Goal: Information Seeking & Learning: Understand process/instructions

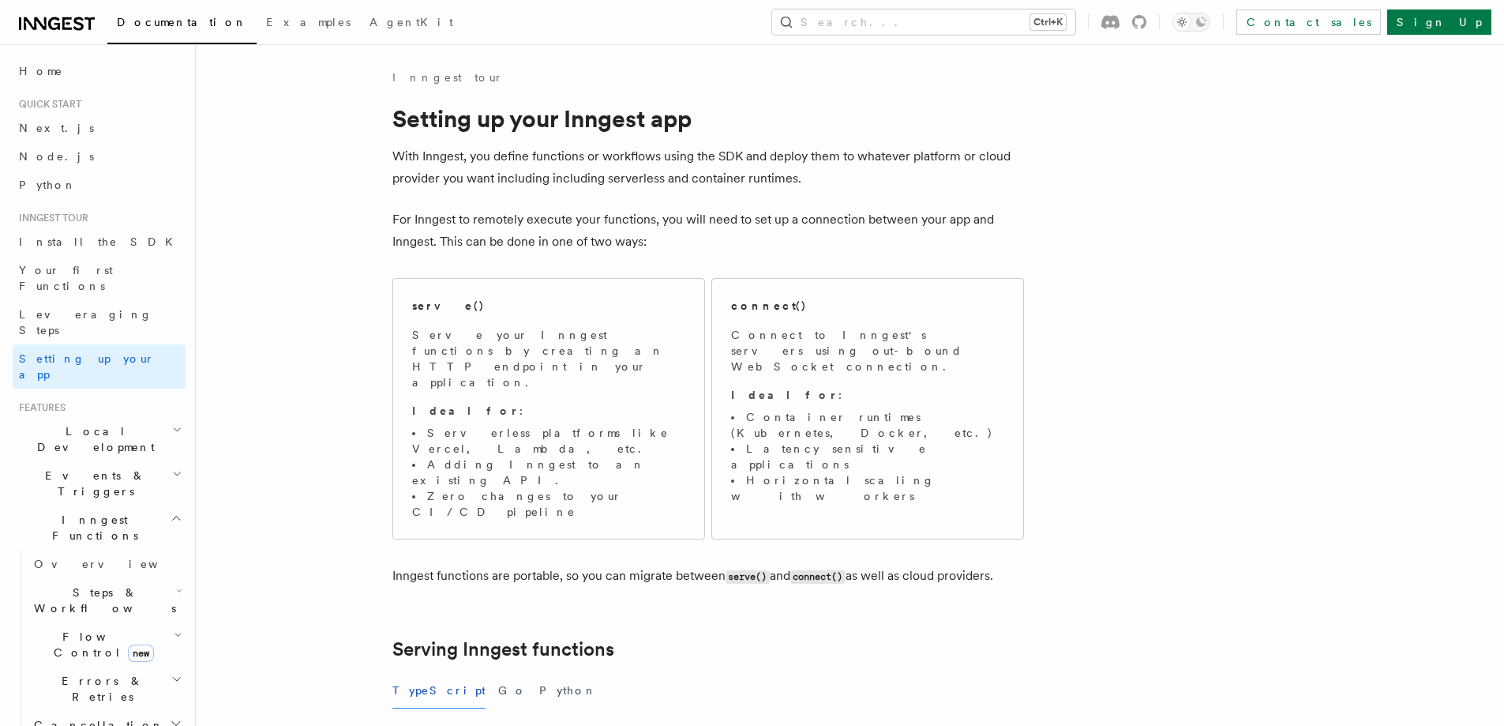
click at [148, 505] on h2 "Inngest Functions" at bounding box center [99, 527] width 173 height 44
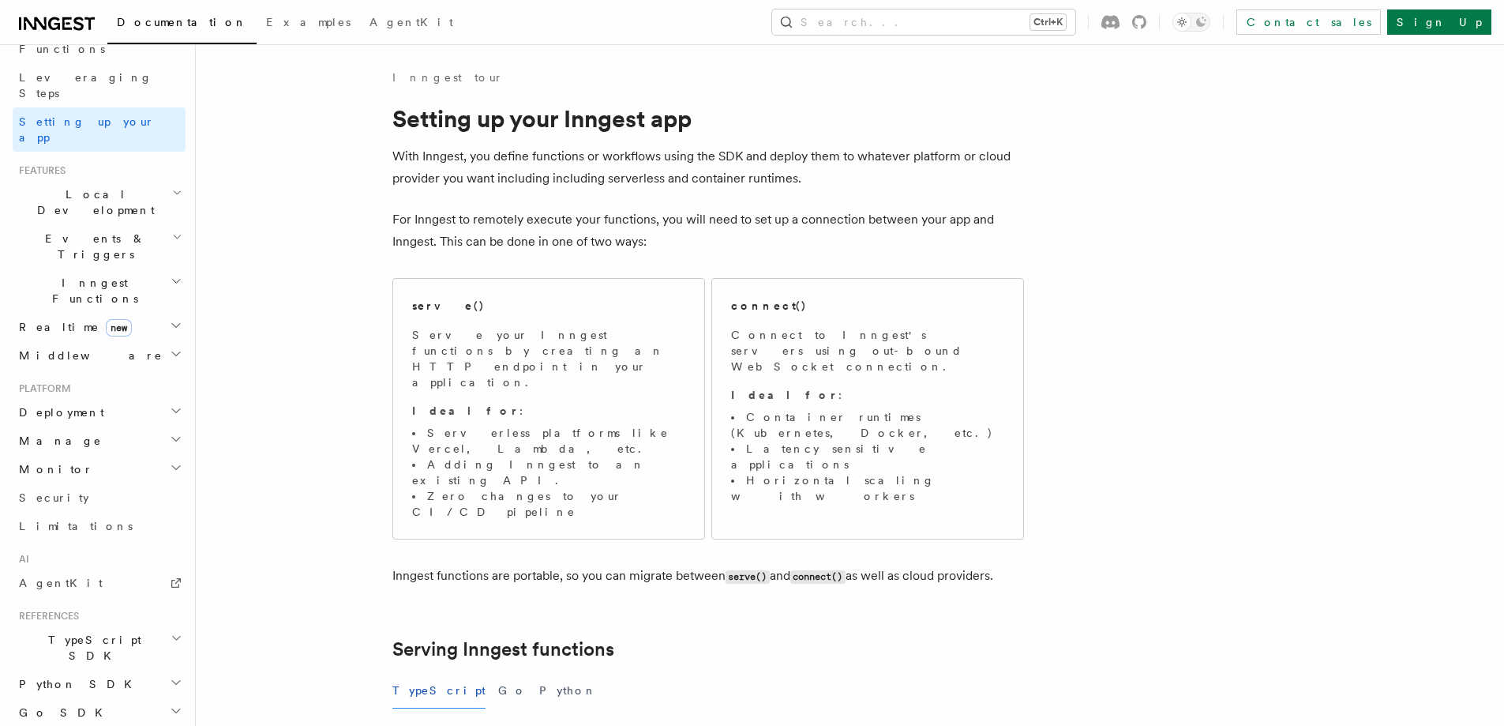
scroll to position [316, 0]
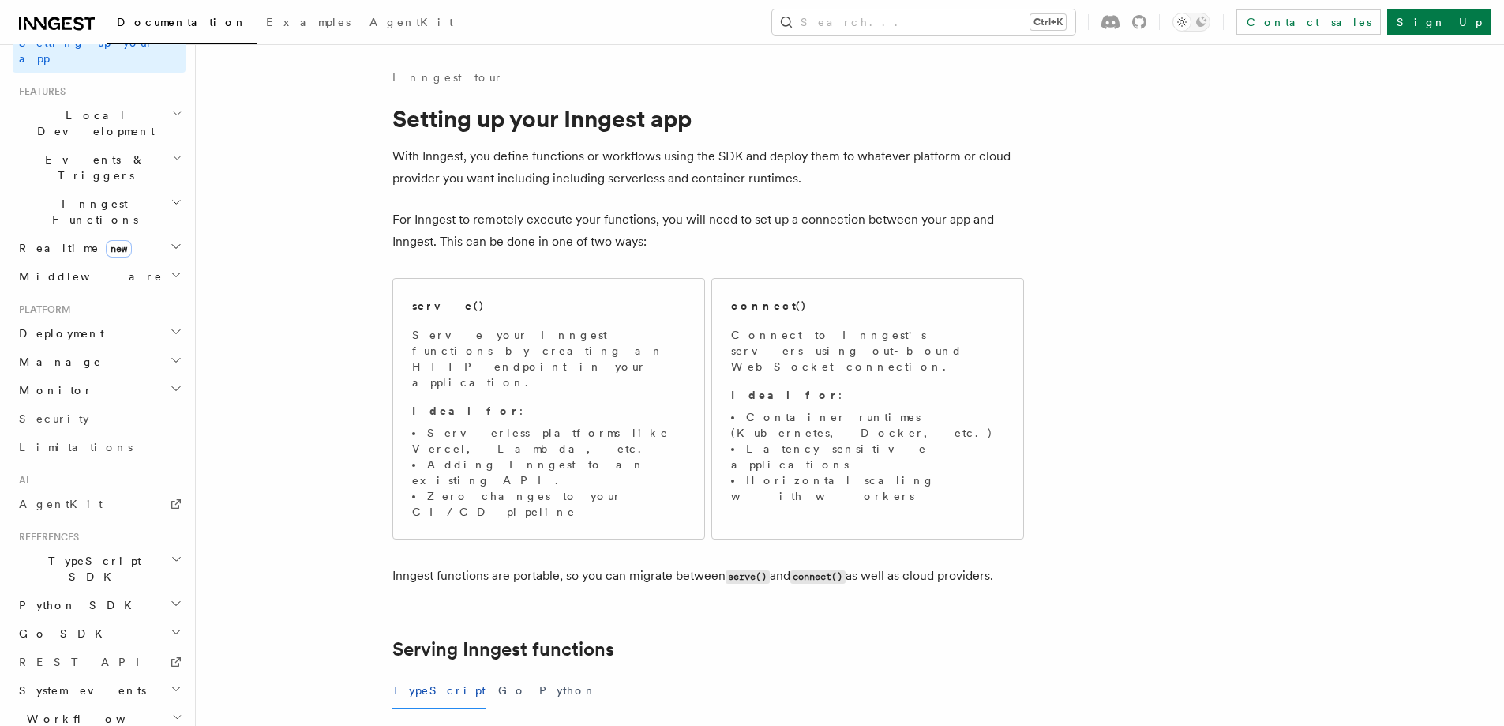
click at [62, 711] on span "Workflow Kit" at bounding box center [92, 727] width 159 height 32
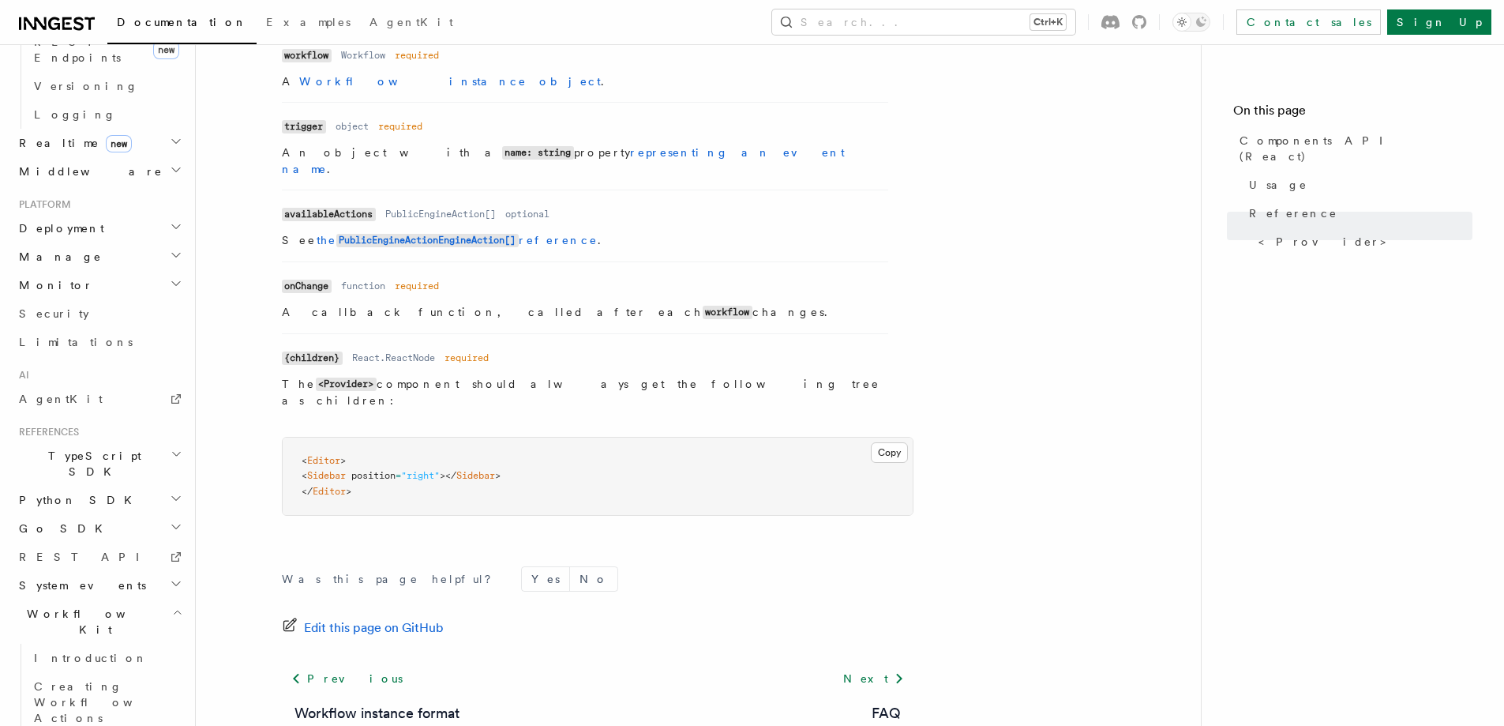
scroll to position [474, 0]
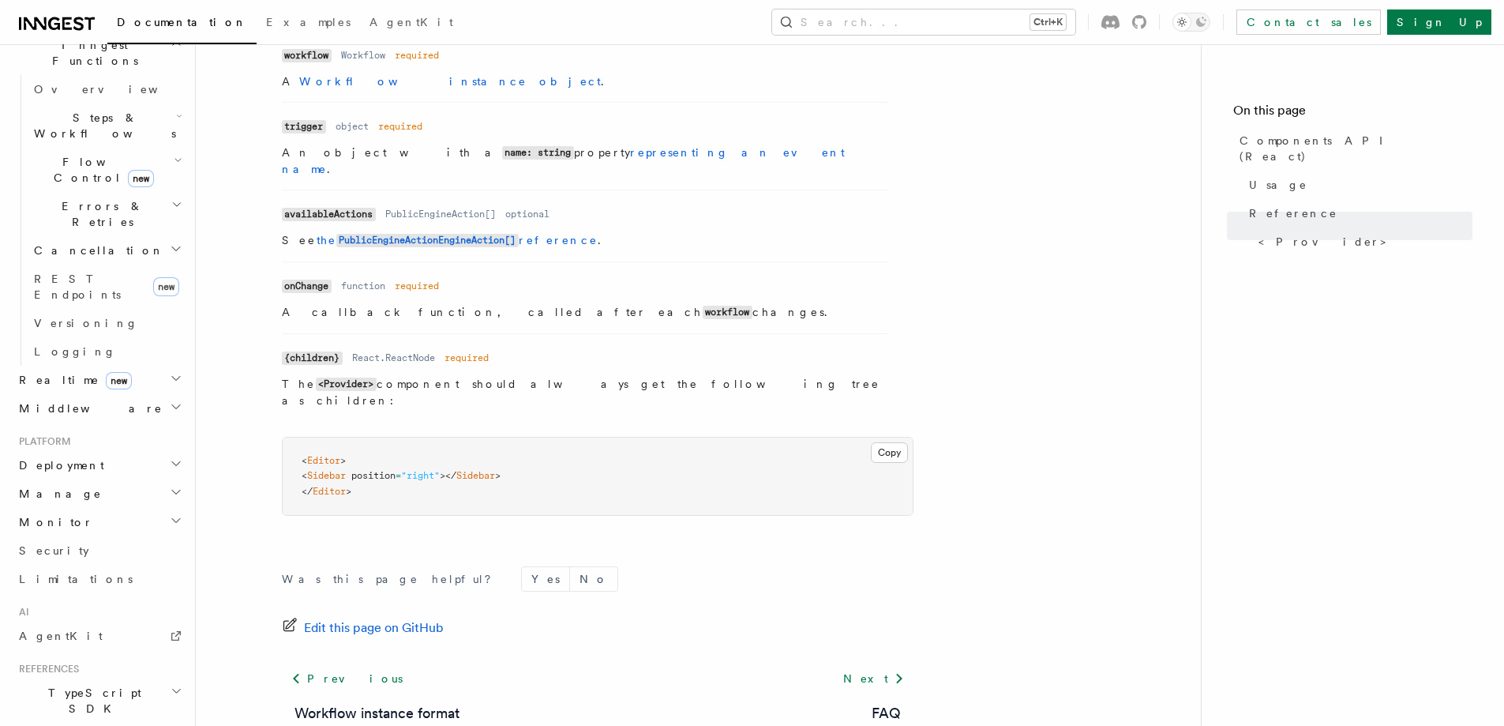
click at [65, 372] on span "Realtime new" at bounding box center [72, 380] width 119 height 16
click at [82, 430] on span "React hooks / Next.js" at bounding box center [104, 444] width 140 height 28
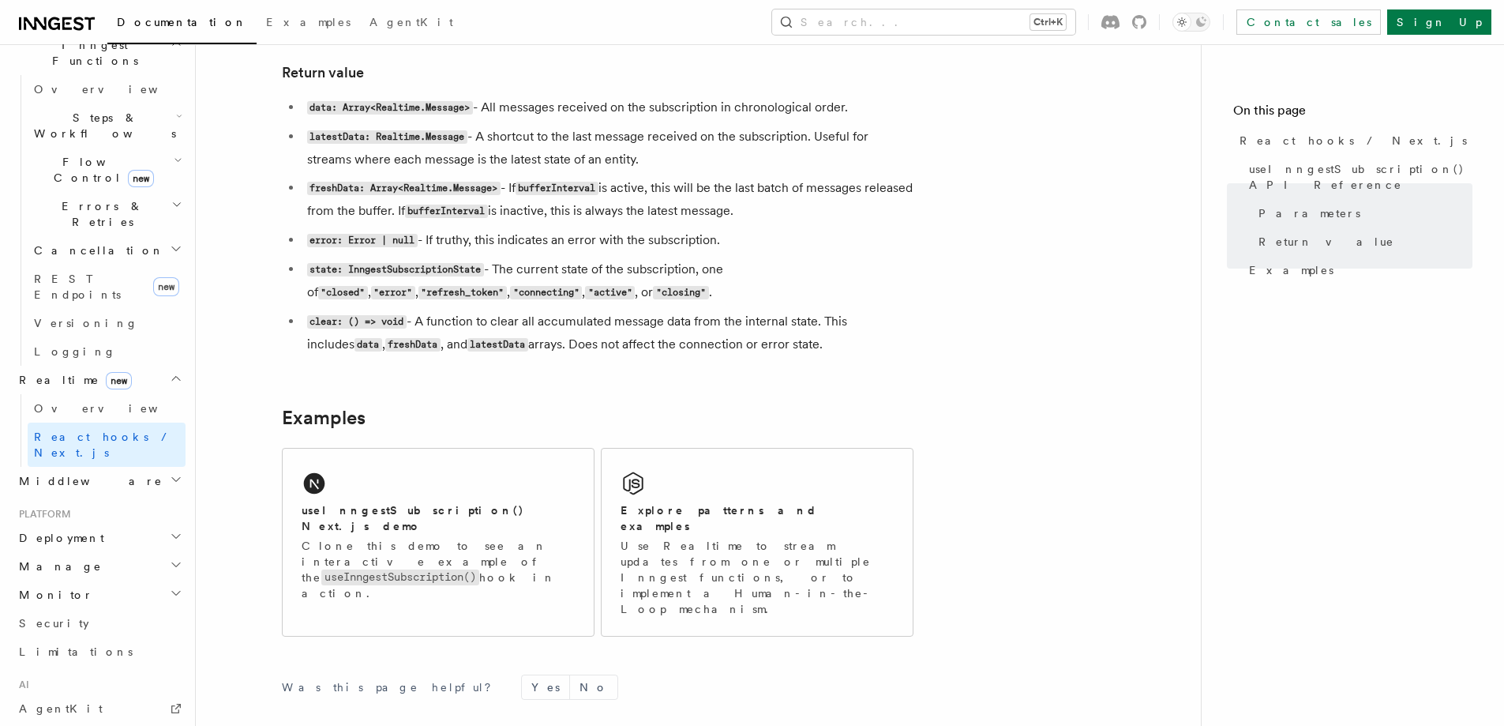
scroll to position [1342, 0]
